Goal: Information Seeking & Learning: Check status

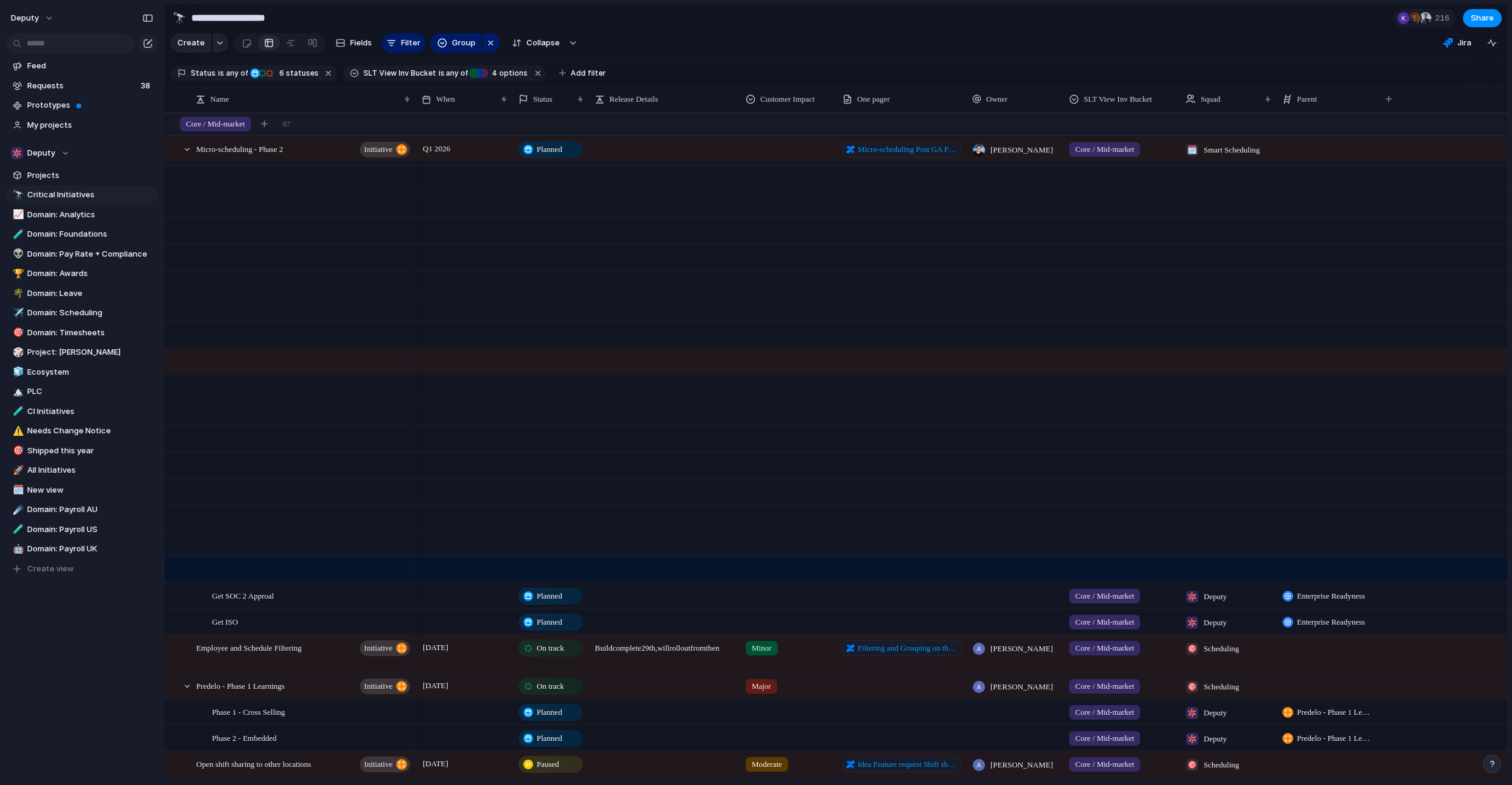
scroll to position [424, 0]
